Goal: Communication & Community: Answer question/provide support

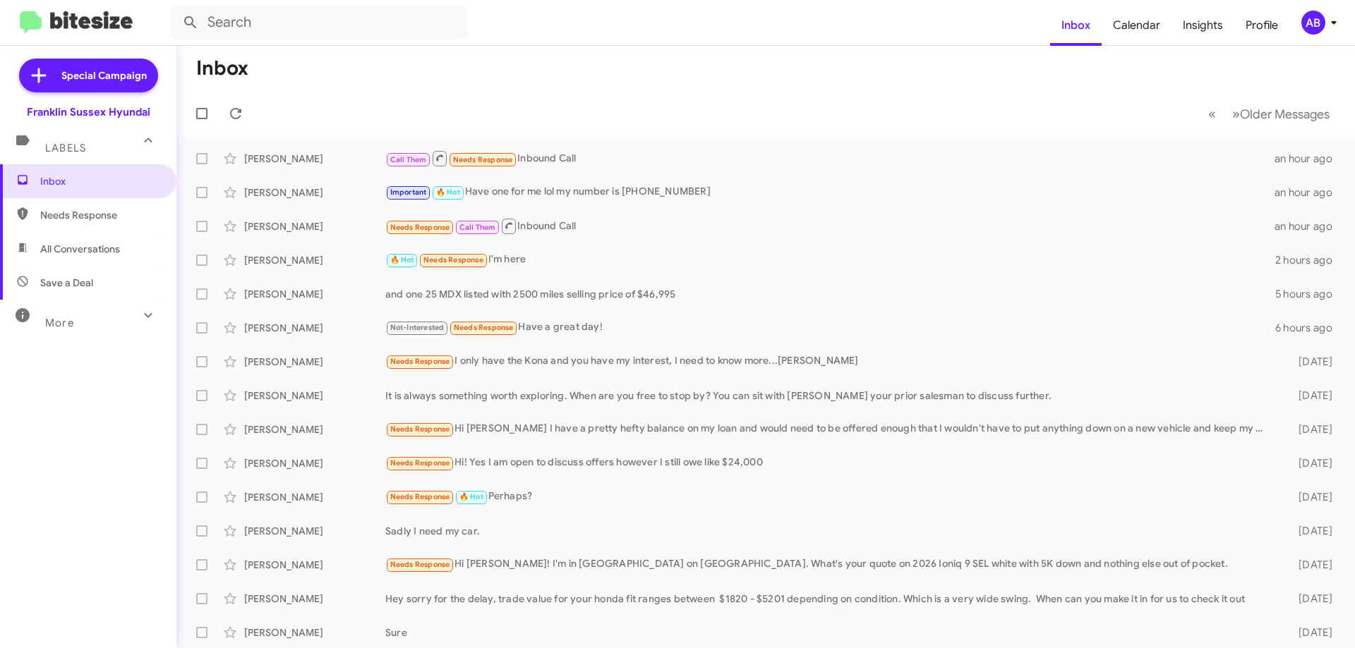
click at [601, 190] on div "Important 🔥 Hot Have one for me lol my number is [PHONE_NUMBER]" at bounding box center [829, 192] width 889 height 16
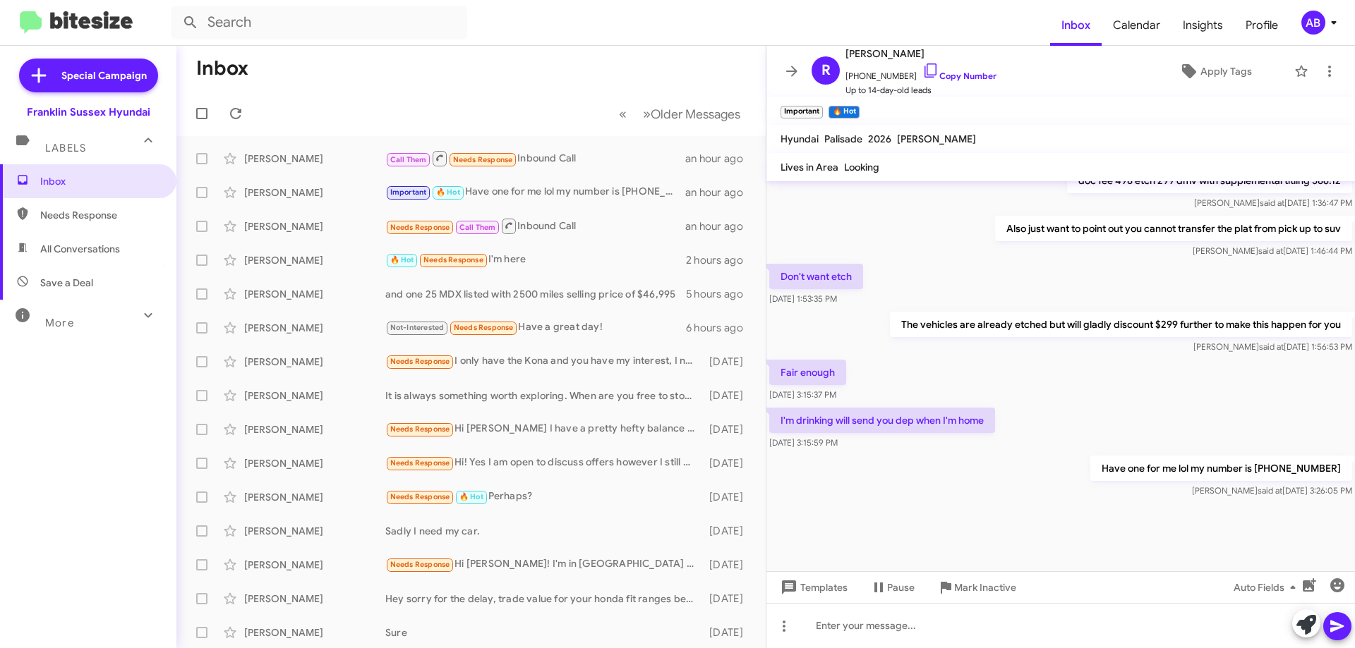
scroll to position [795, 0]
click at [788, 62] on button at bounding box center [792, 71] width 28 height 28
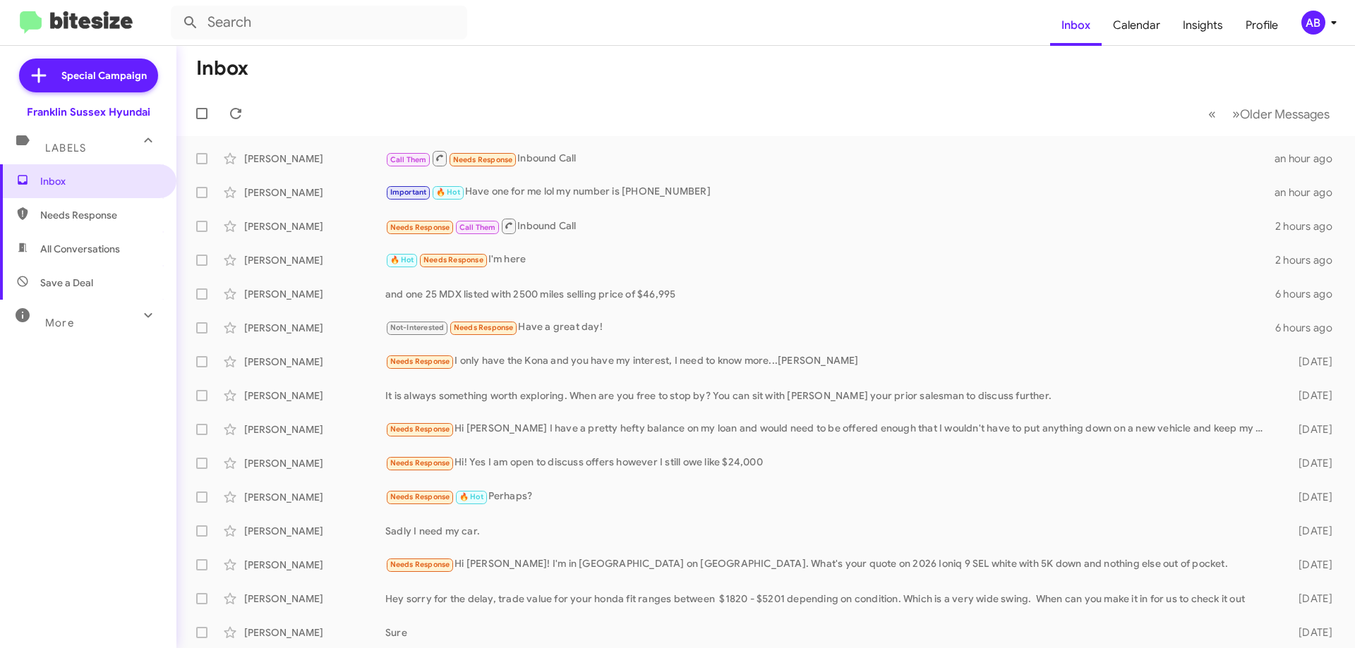
click at [598, 155] on div "Call Them Needs Response Inbound Call" at bounding box center [829, 159] width 889 height 18
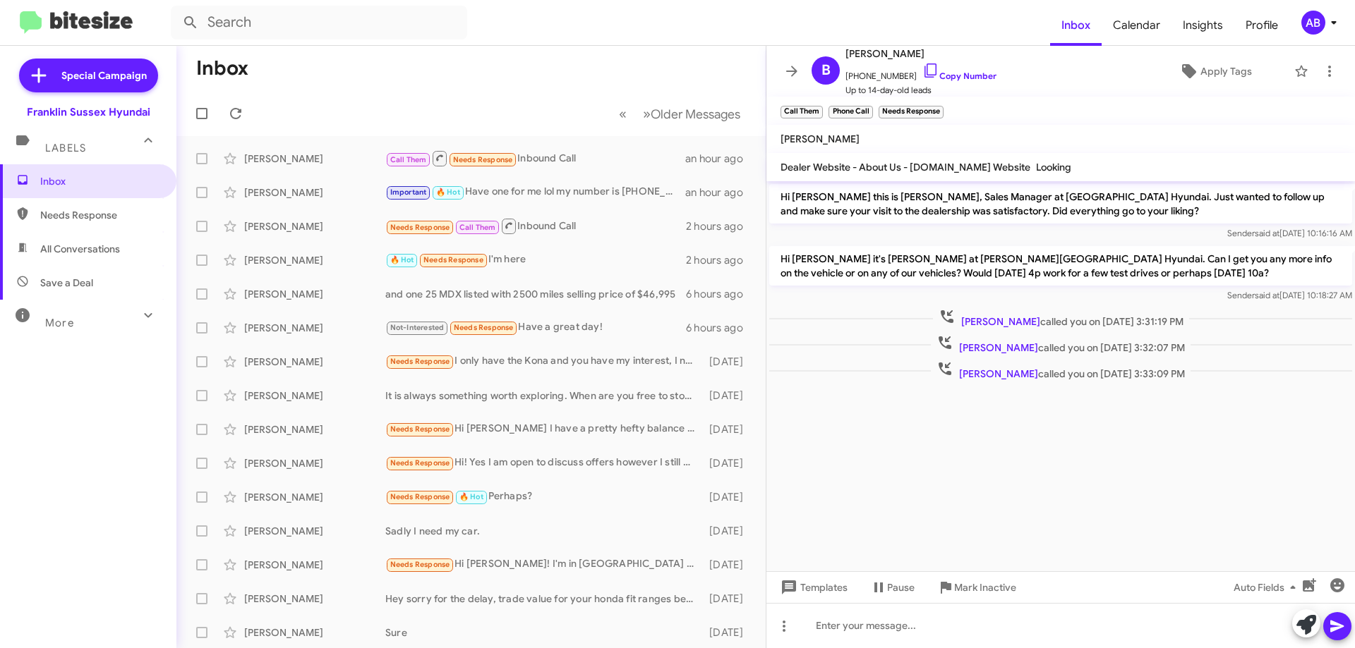
click at [972, 71] on link "Copy Number" at bounding box center [959, 76] width 74 height 11
click at [792, 66] on icon at bounding box center [791, 71] width 11 height 11
